Goal: Transaction & Acquisition: Purchase product/service

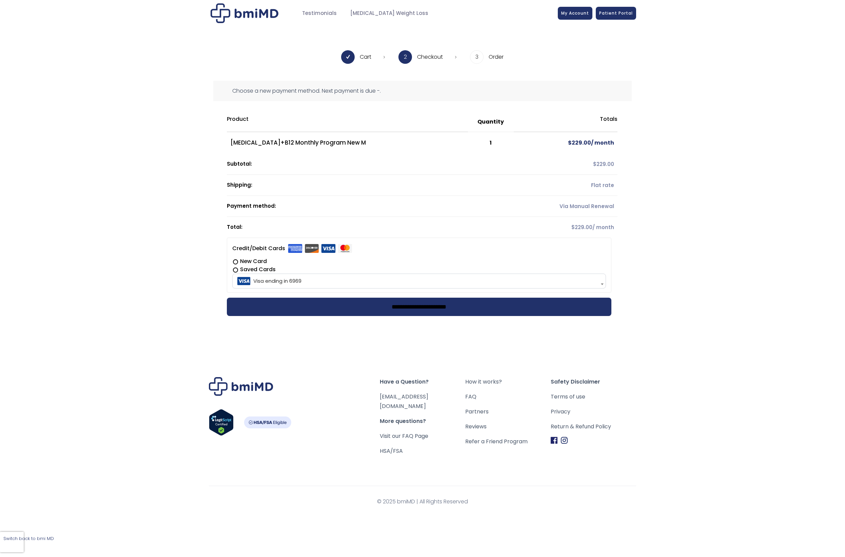
click at [426, 311] on input "**********" at bounding box center [419, 306] width 385 height 18
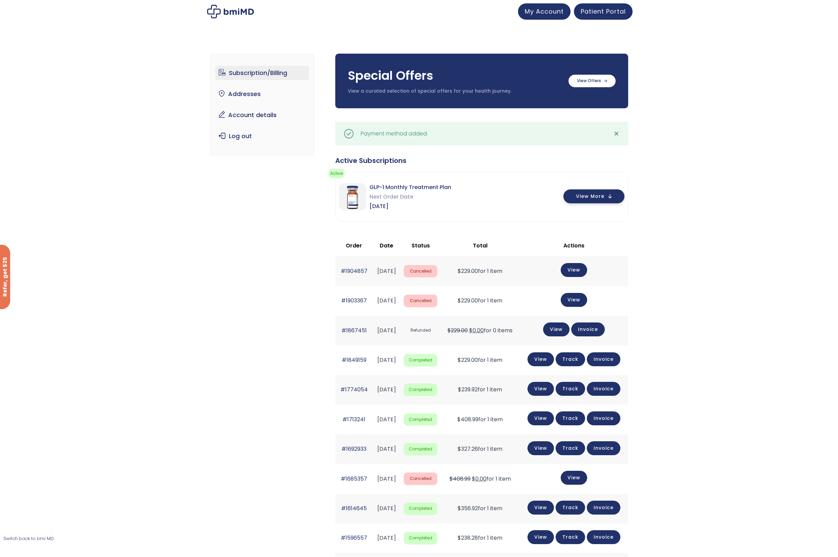
click at [613, 197] on button "View More" at bounding box center [594, 196] width 61 height 14
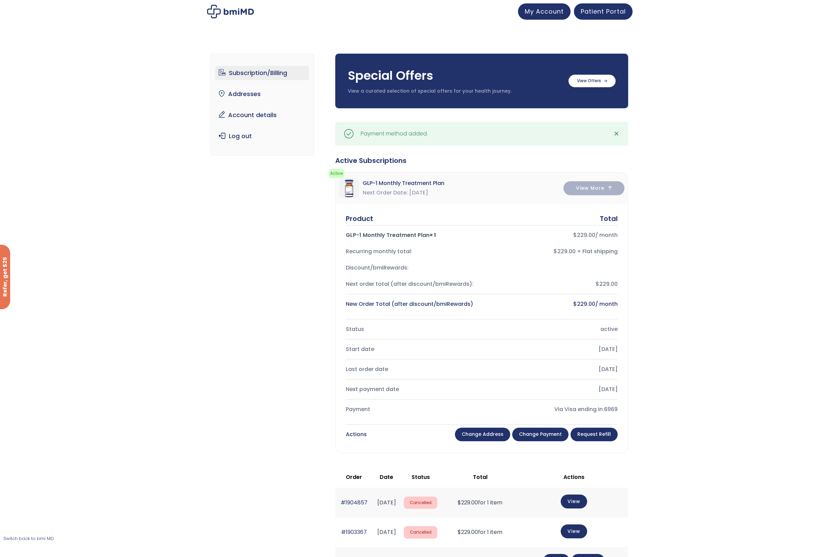
drag, startPoint x: 127, startPoint y: -6, endPoint x: 266, endPoint y: 91, distance: 169.4
click at [126, 9] on div at bounding box center [419, 11] width 838 height 23
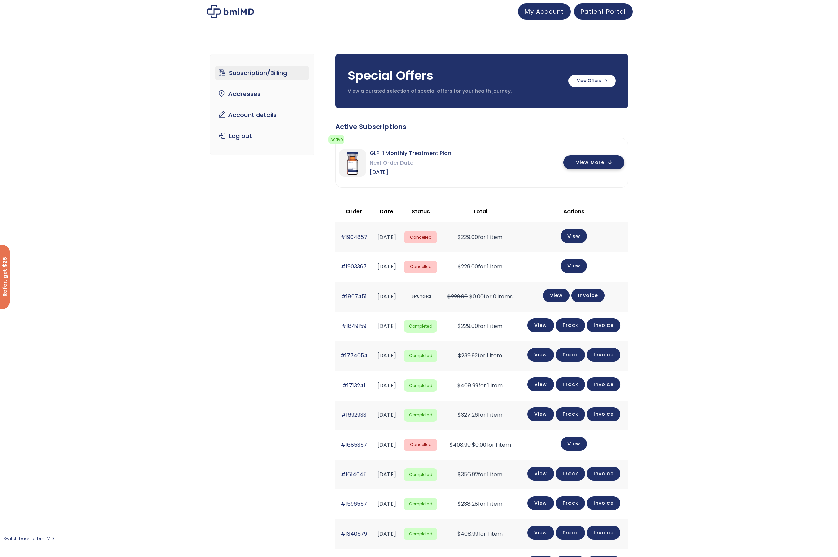
click at [609, 161] on button "View More" at bounding box center [594, 162] width 61 height 14
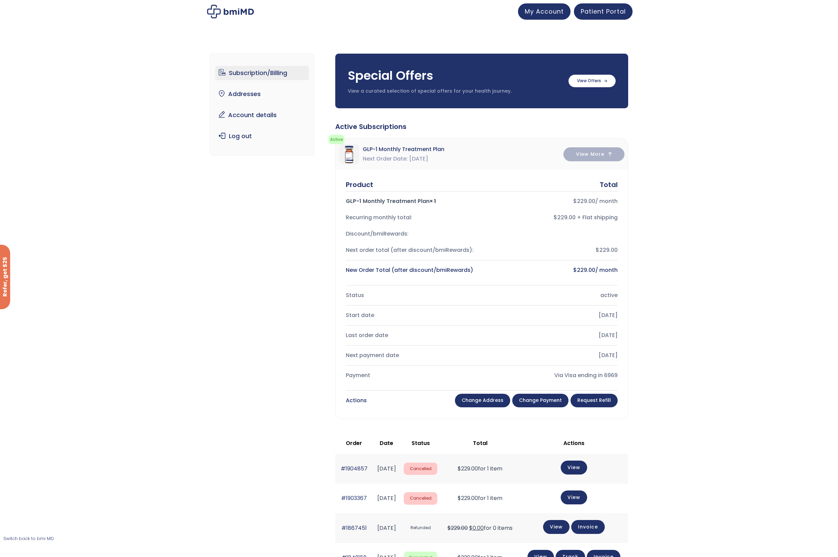
click at [610, 401] on link "Request Refill" at bounding box center [594, 400] width 47 height 14
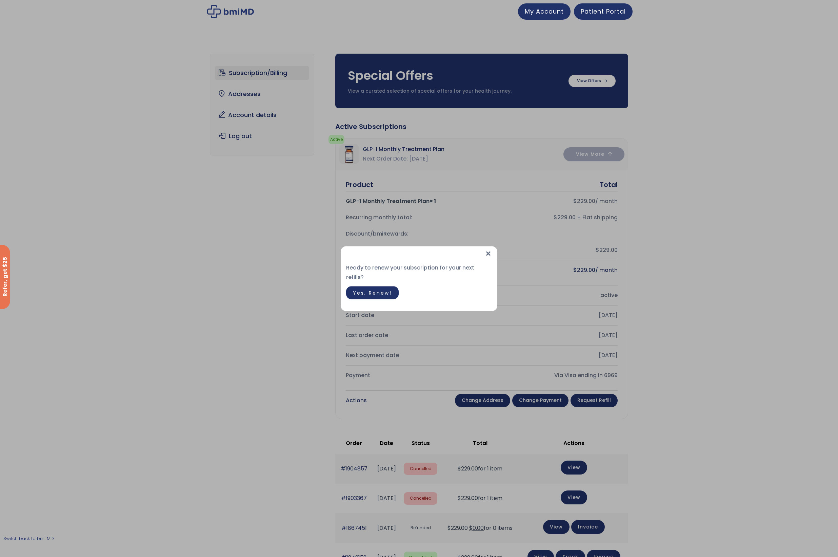
click at [383, 293] on link "Yes, Renew!" at bounding box center [372, 292] width 53 height 13
click at [510, 279] on div "× Ready to renew your subscription for your next refills? Your subscription has…" at bounding box center [419, 278] width 838 height 557
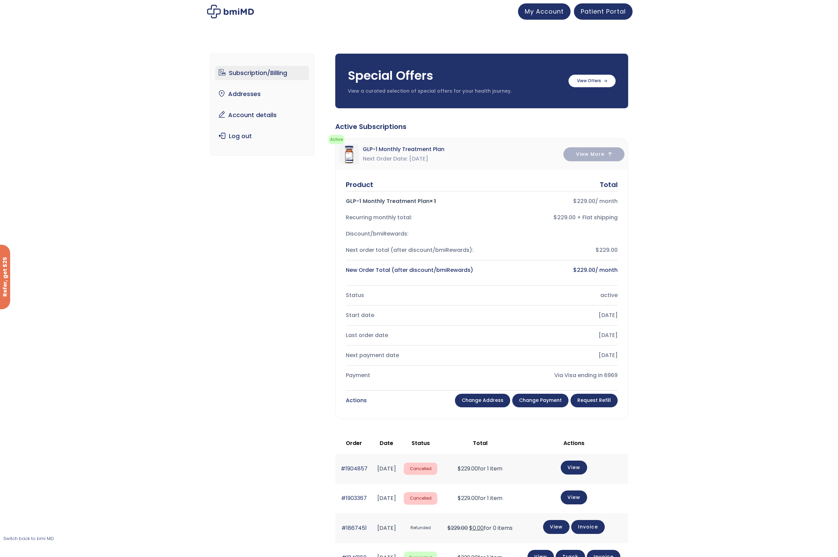
click at [426, 228] on div "Discount/bmiRewards:" at bounding box center [482, 234] width 272 height 16
click at [424, 263] on div "Product Total GLP-1 Monthly Treatment Plan × 1 $ 229.00 / month Recurring month…" at bounding box center [482, 229] width 272 height 98
click at [282, 284] on div "Subscription/Billing bmiRewards Addresses Account details Submit a Review Log o…" at bounding box center [419, 567] width 419 height 1055
click at [608, 160] on button "View More" at bounding box center [594, 154] width 61 height 14
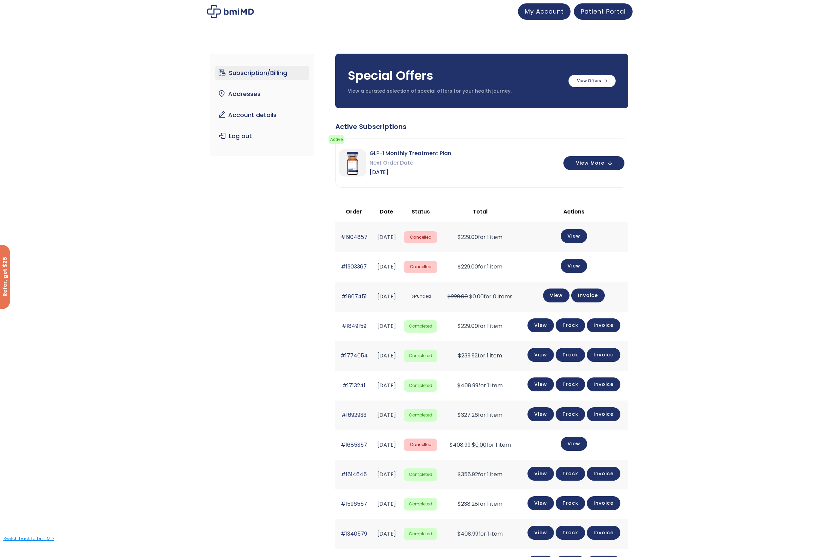
click at [37, 538] on link "Switch back to bmi MD" at bounding box center [28, 538] width 51 height 6
